Goal: Task Accomplishment & Management: Use online tool/utility

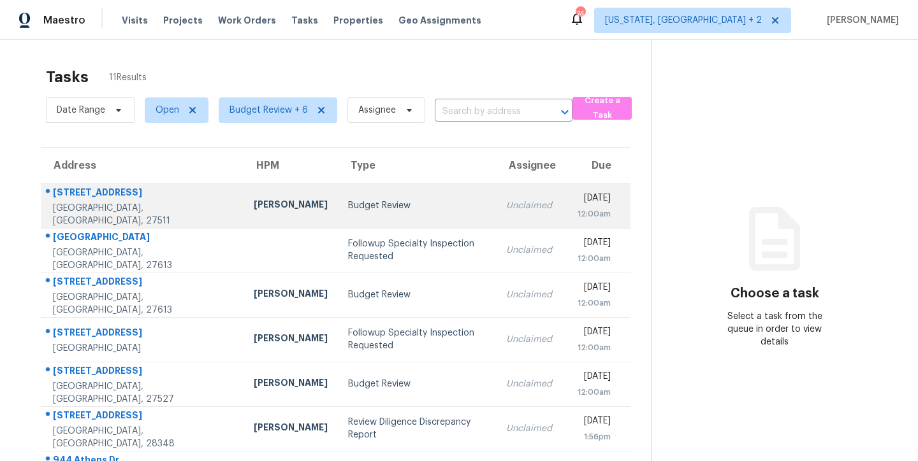
click at [421, 204] on div "Budget Review" at bounding box center [417, 205] width 138 height 13
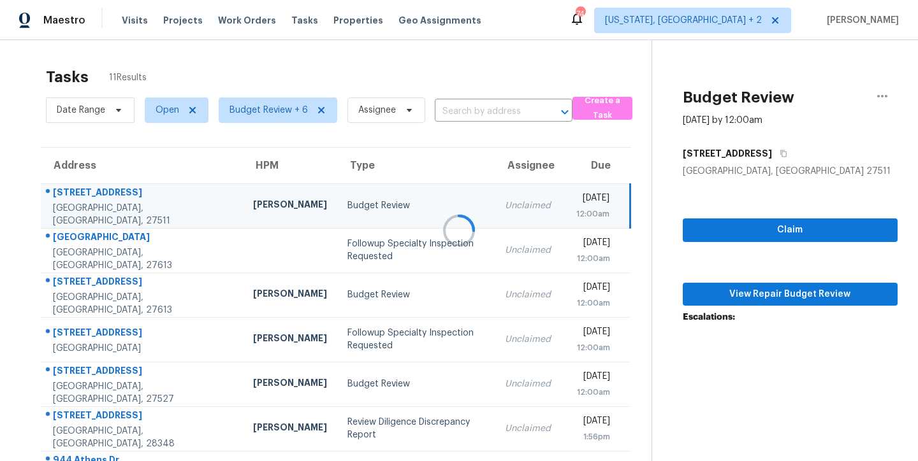
click at [758, 295] on div at bounding box center [459, 230] width 918 height 461
click at [784, 296] on span "View Repair Budget Review" at bounding box center [790, 295] width 194 height 16
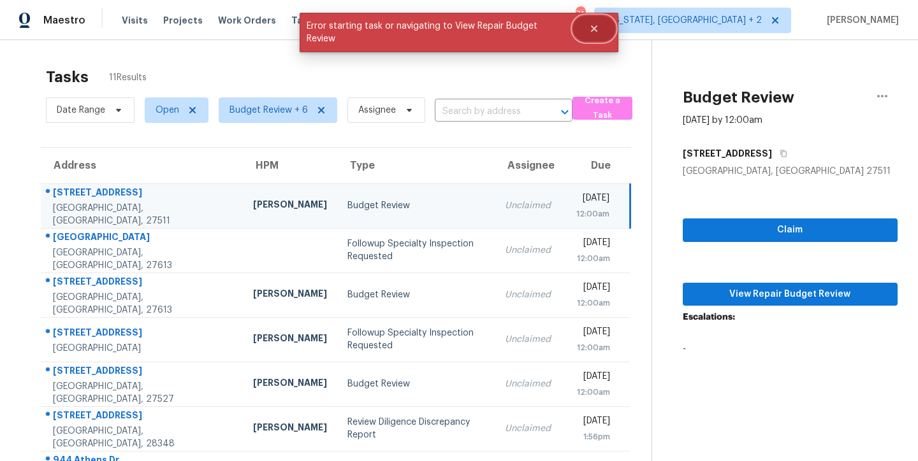
click at [589, 30] on icon "Close" at bounding box center [594, 29] width 10 height 10
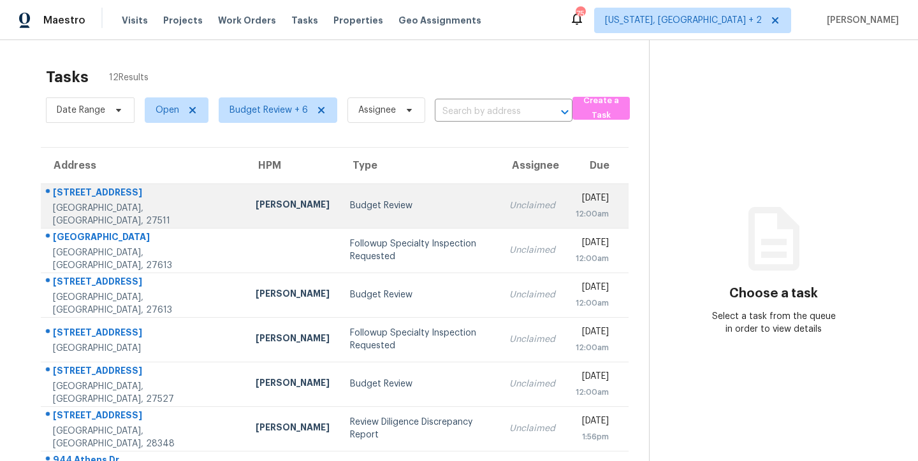
click at [378, 192] on td "Budget Review" at bounding box center [420, 206] width 160 height 45
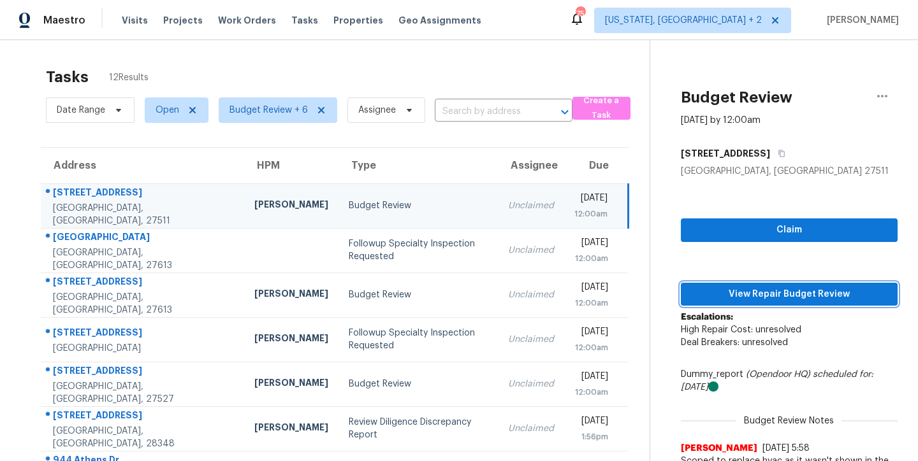
click at [807, 292] on span "View Repair Budget Review" at bounding box center [789, 295] width 196 height 16
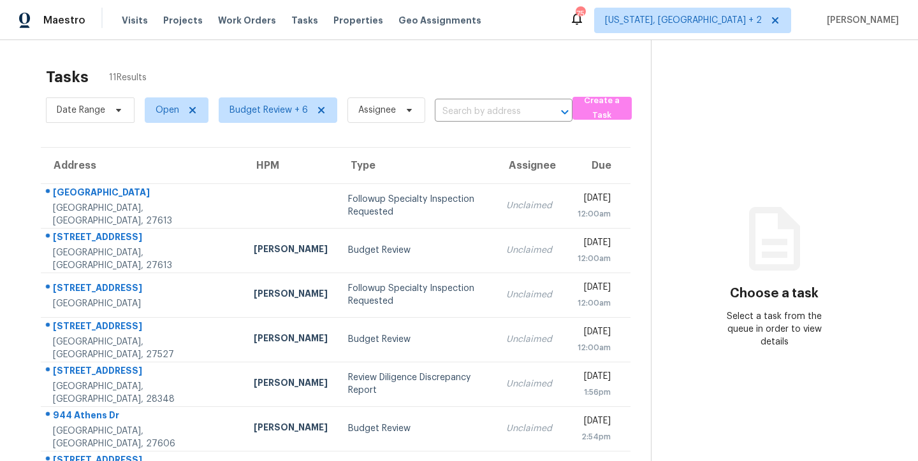
click at [472, 53] on div "Tasks 11 Results Date Range Open Budget Review + 6 Assignee ​ Create a Task Add…" at bounding box center [459, 352] width 918 height 624
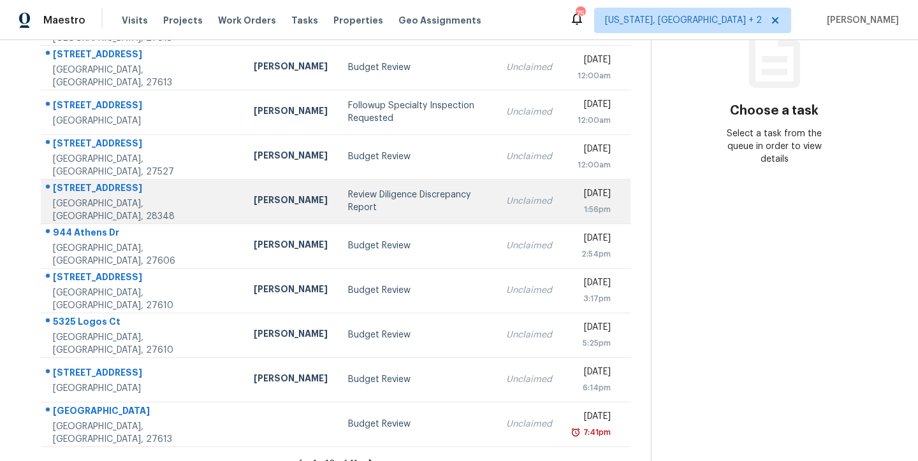
scroll to position [212, 0]
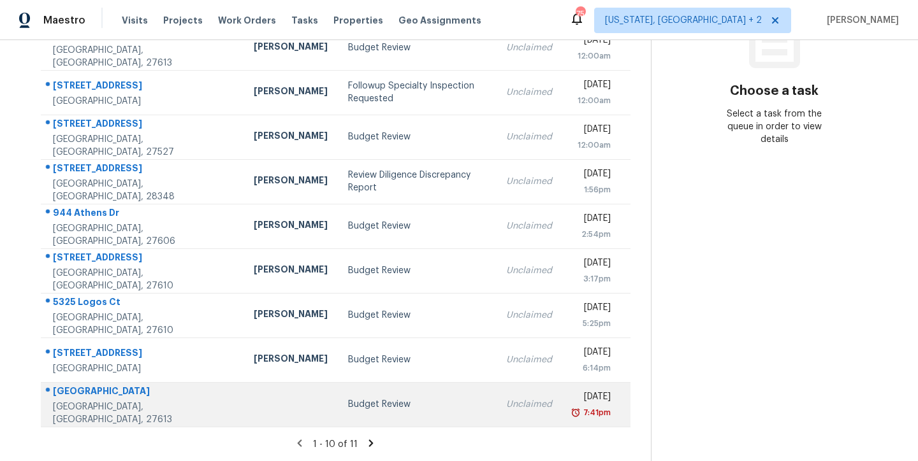
click at [338, 383] on td "Budget Review" at bounding box center [417, 404] width 158 height 45
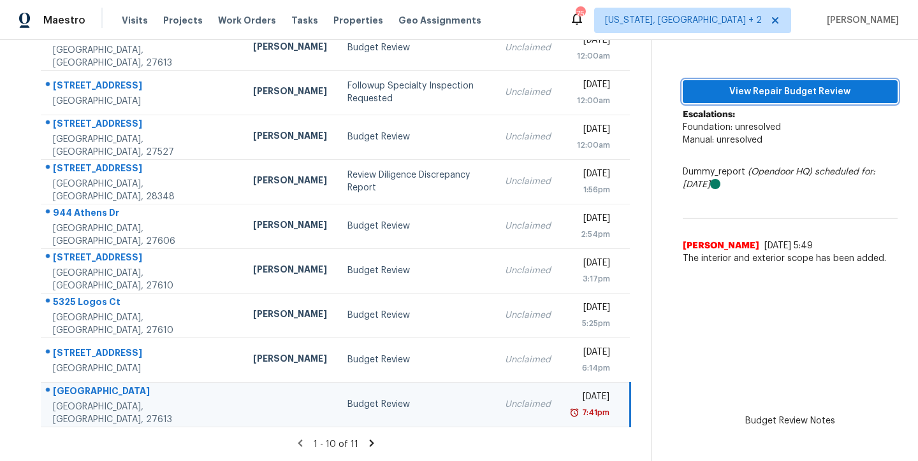
click at [860, 84] on span "View Repair Budget Review" at bounding box center [790, 92] width 194 height 16
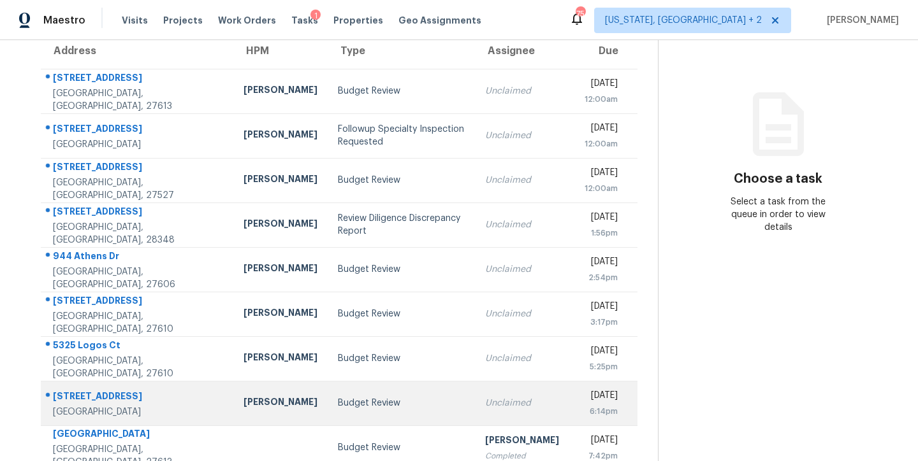
scroll to position [112, 0]
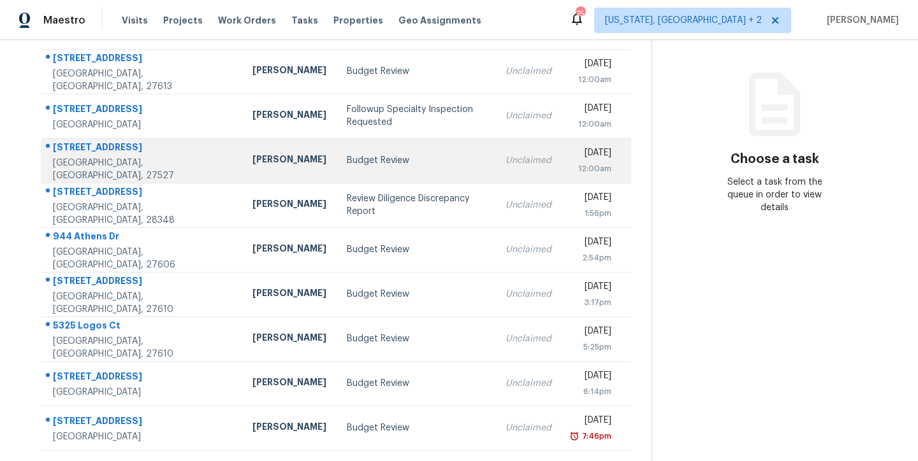
scroll to position [143, 0]
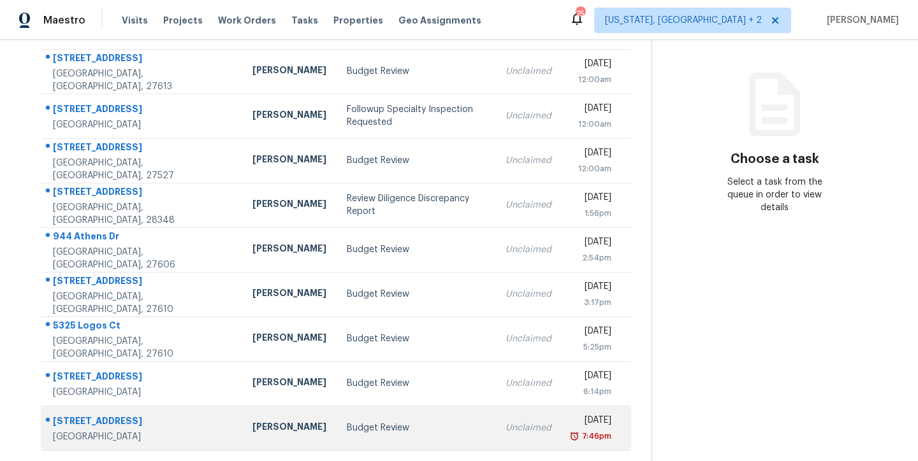
click at [336, 427] on td "Budget Review" at bounding box center [415, 428] width 159 height 45
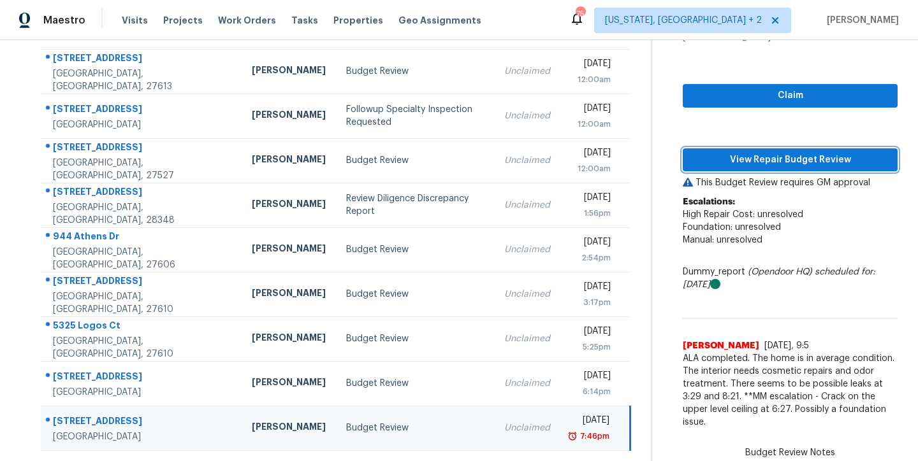
click at [781, 155] on span "View Repair Budget Review" at bounding box center [790, 160] width 194 height 16
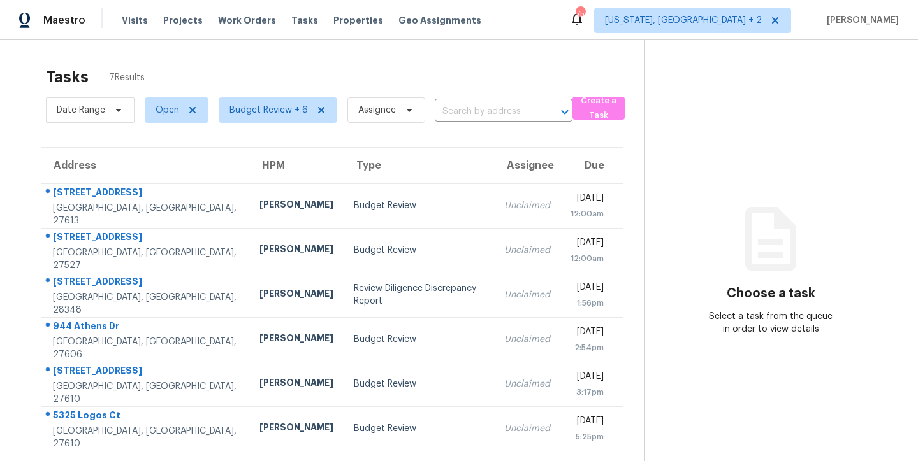
click at [324, 57] on div "Tasks 7 Results Date Range Open Budget Review + 6 Assignee ​ Create a Task Addr…" at bounding box center [459, 273] width 918 height 466
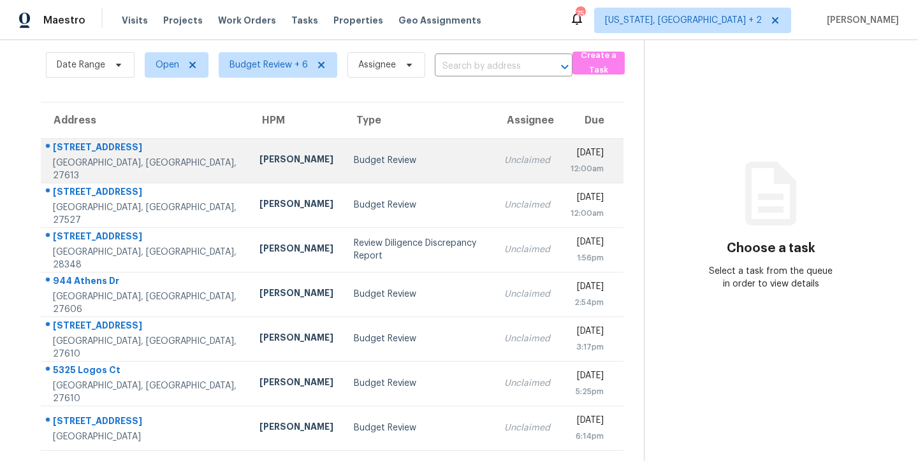
scroll to position [54, 0]
click at [407, 163] on td "Budget Review" at bounding box center [418, 160] width 150 height 45
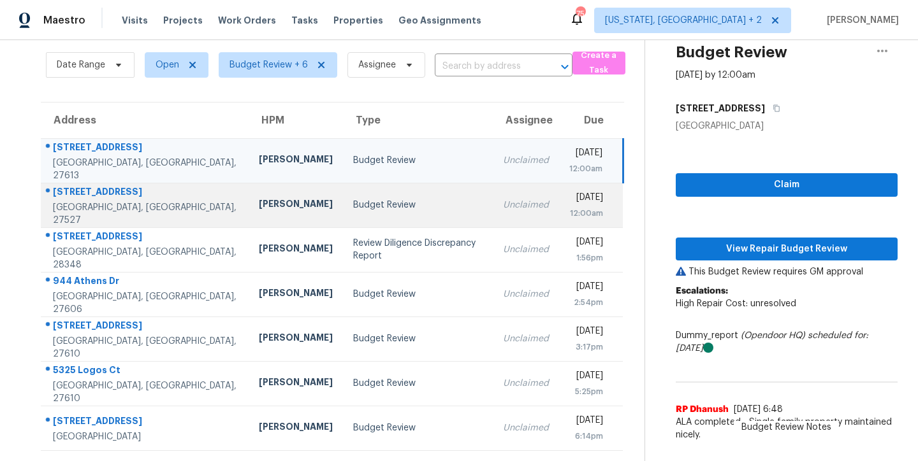
click at [353, 199] on div "Budget Review" at bounding box center [417, 205] width 129 height 13
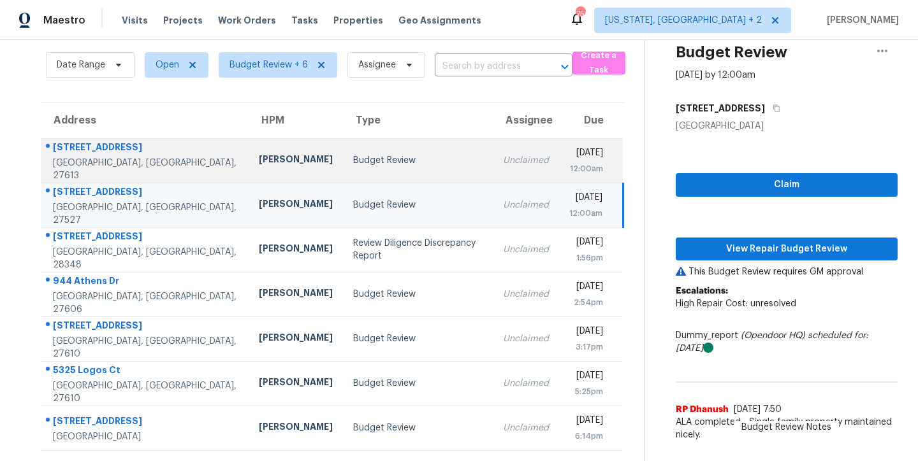
click at [353, 154] on div "Budget Review" at bounding box center [417, 160] width 129 height 13
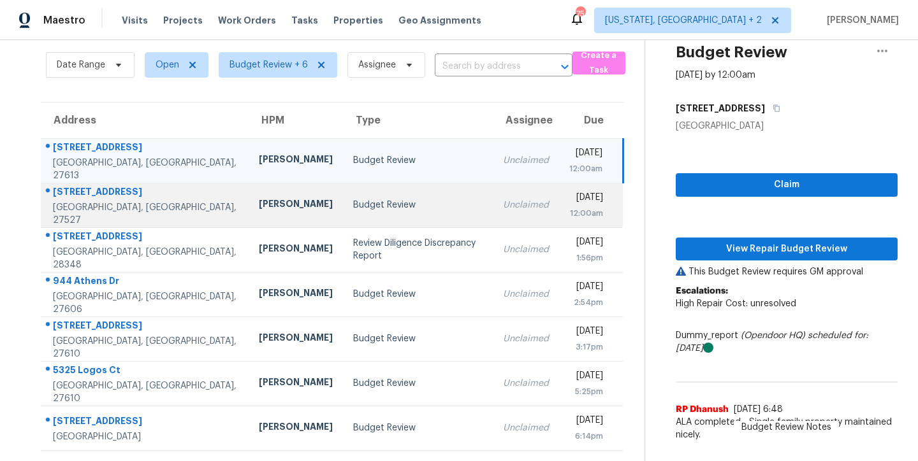
click at [353, 200] on div "Budget Review" at bounding box center [417, 205] width 129 height 13
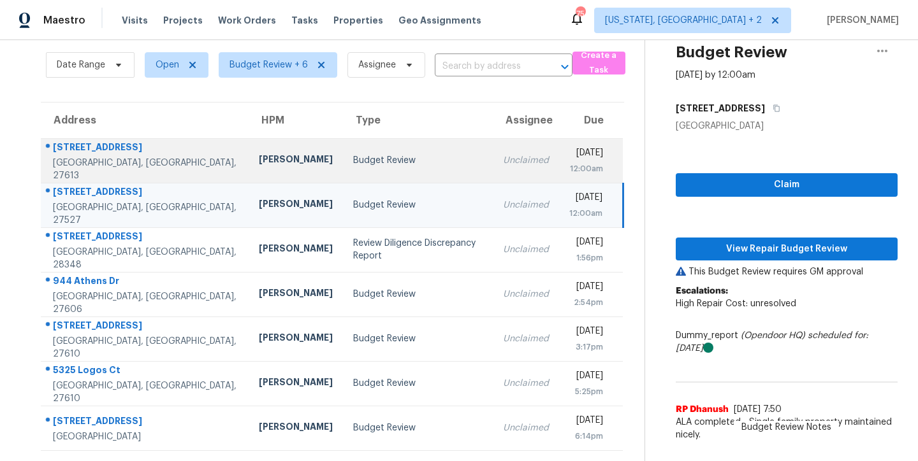
click at [343, 162] on td "Budget Review" at bounding box center [417, 160] width 149 height 45
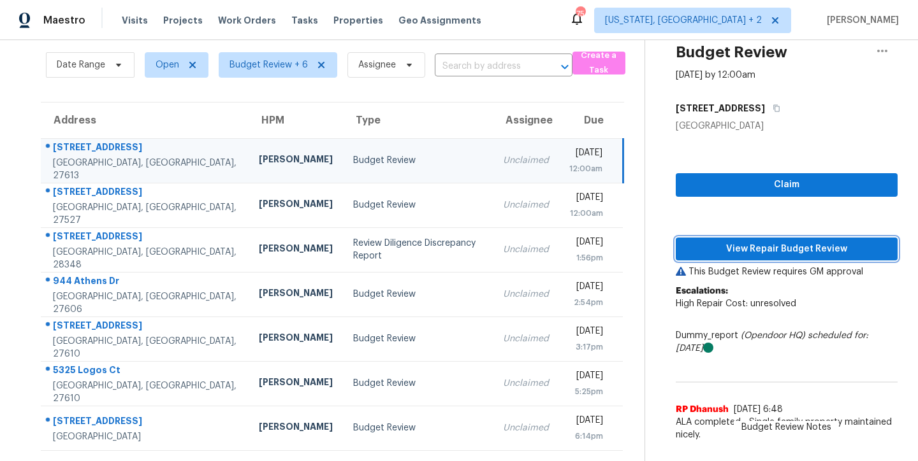
click at [809, 241] on span "View Repair Budget Review" at bounding box center [786, 249] width 201 height 16
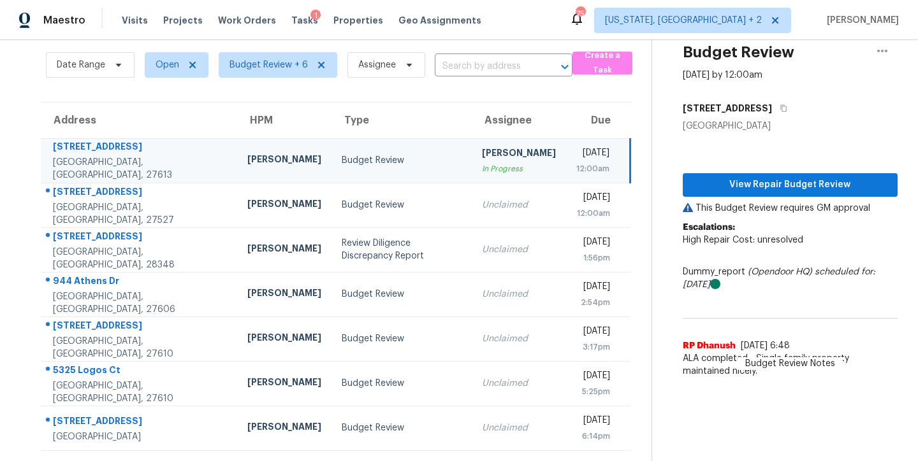
click at [579, 23] on div "Maestro Visits Projects Work Orders Tasks 1 Properties Geo Assignments 75 [US_S…" at bounding box center [459, 20] width 918 height 40
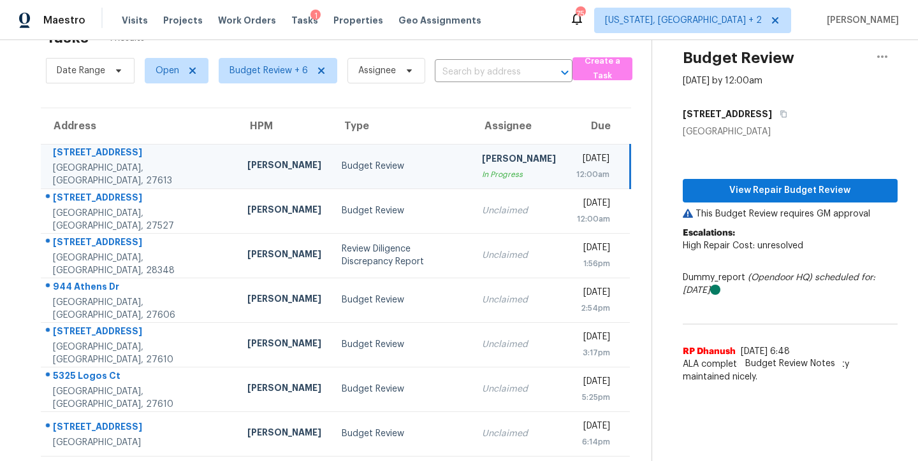
scroll to position [0, 0]
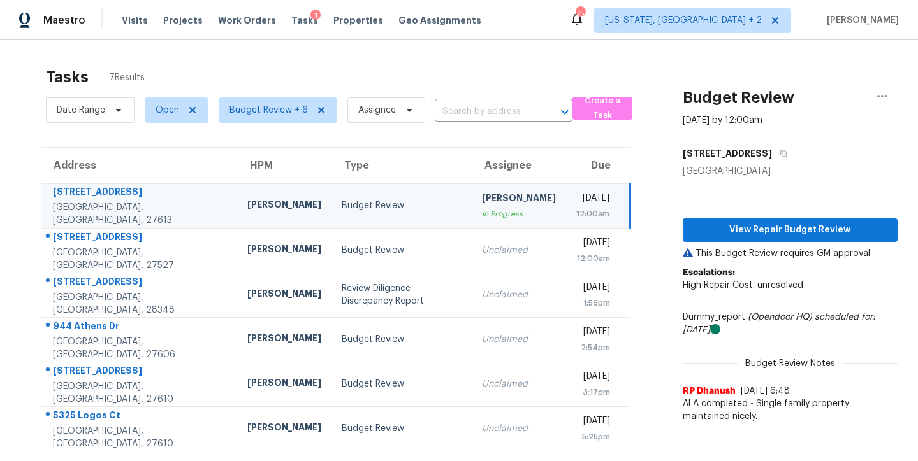
click at [557, 28] on div "Maestro Visits Projects Work Orders Tasks 1 Properties Geo Assignments 75 [US_S…" at bounding box center [459, 20] width 918 height 40
